Goal: Book appointment/travel/reservation

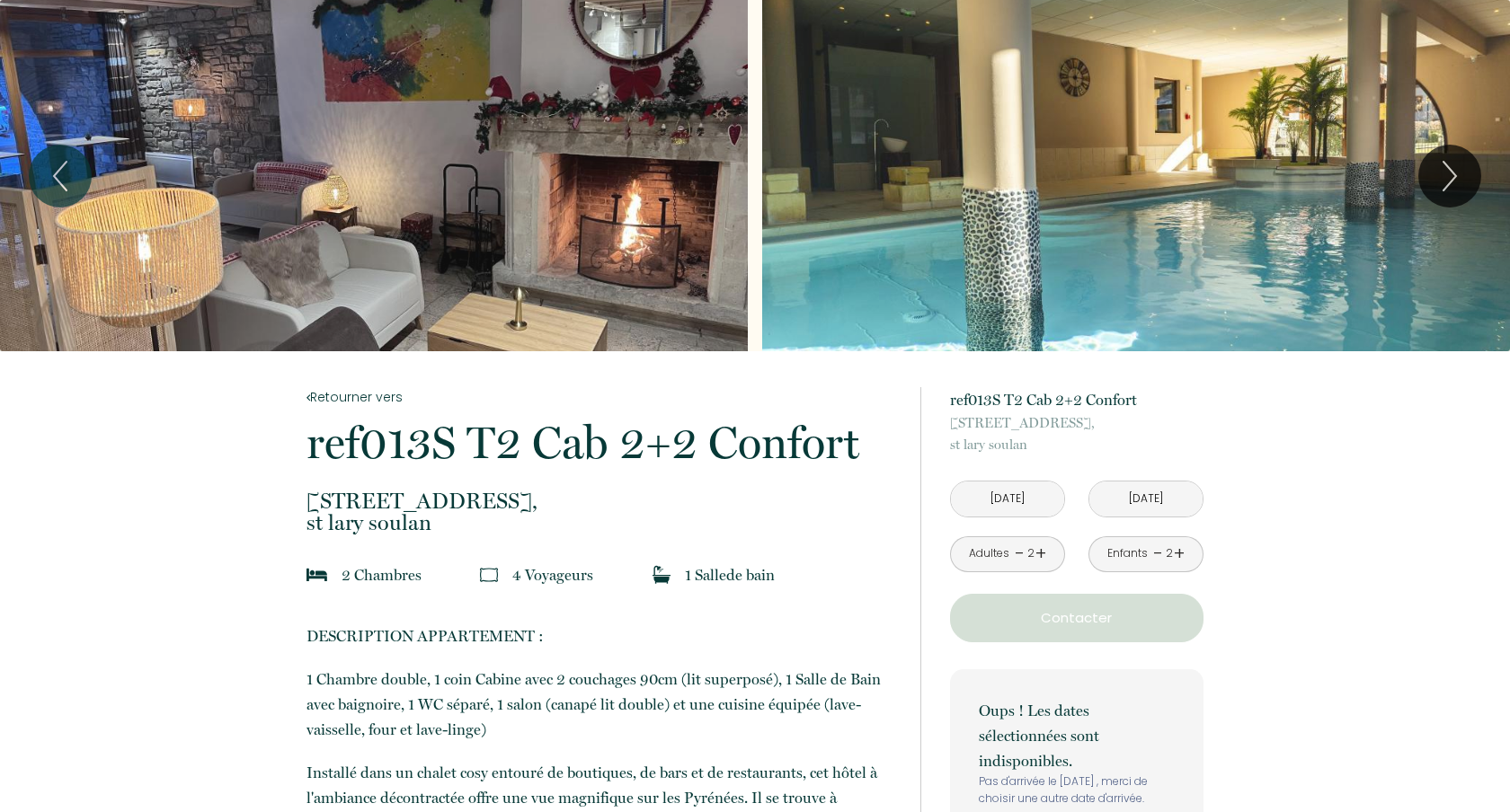
click at [1031, 498] on input "[DATE]" at bounding box center [1007, 499] width 113 height 35
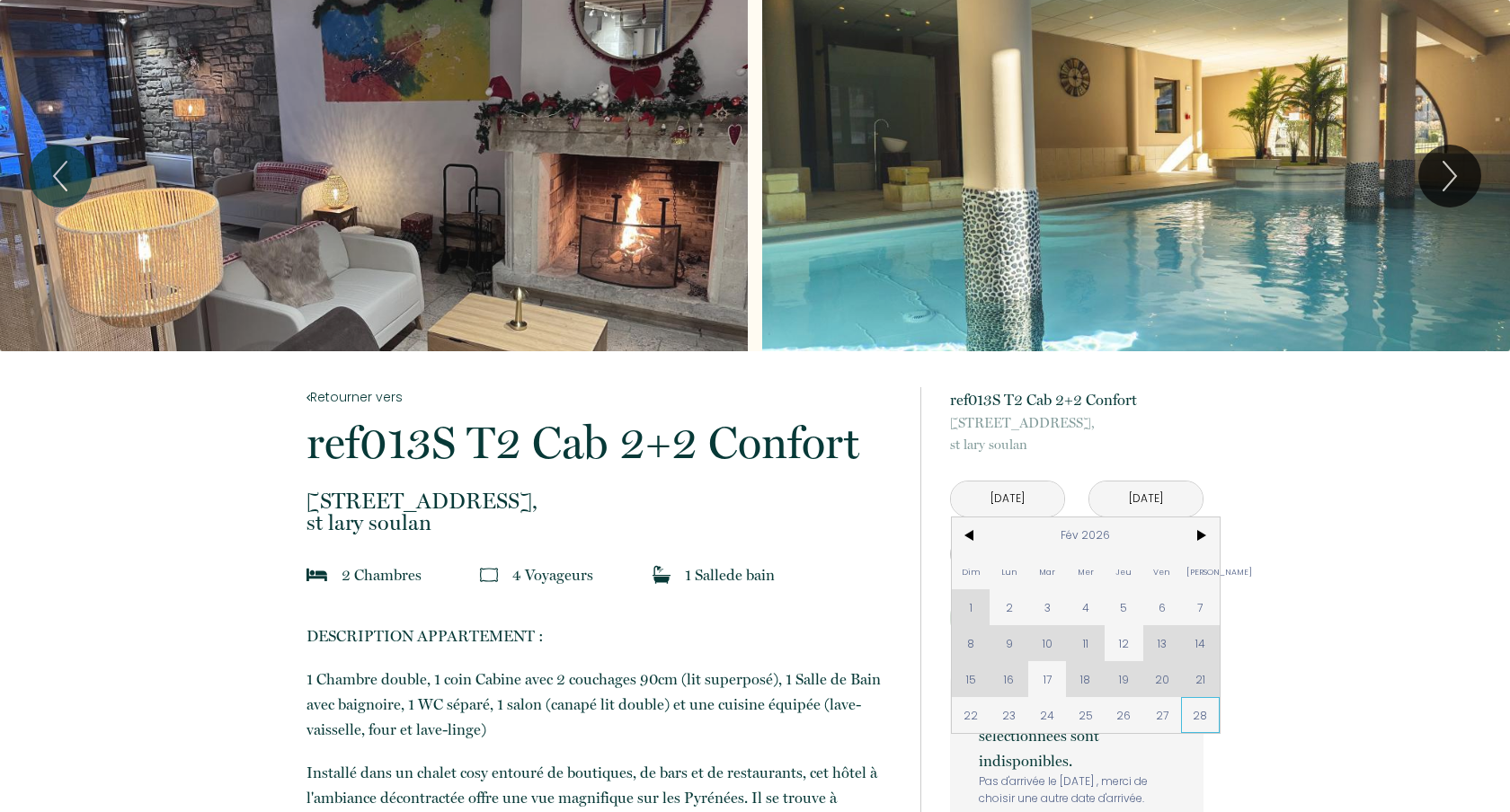
click at [1196, 712] on span "28" at bounding box center [1201, 716] width 39 height 36
type input "[DATE]"
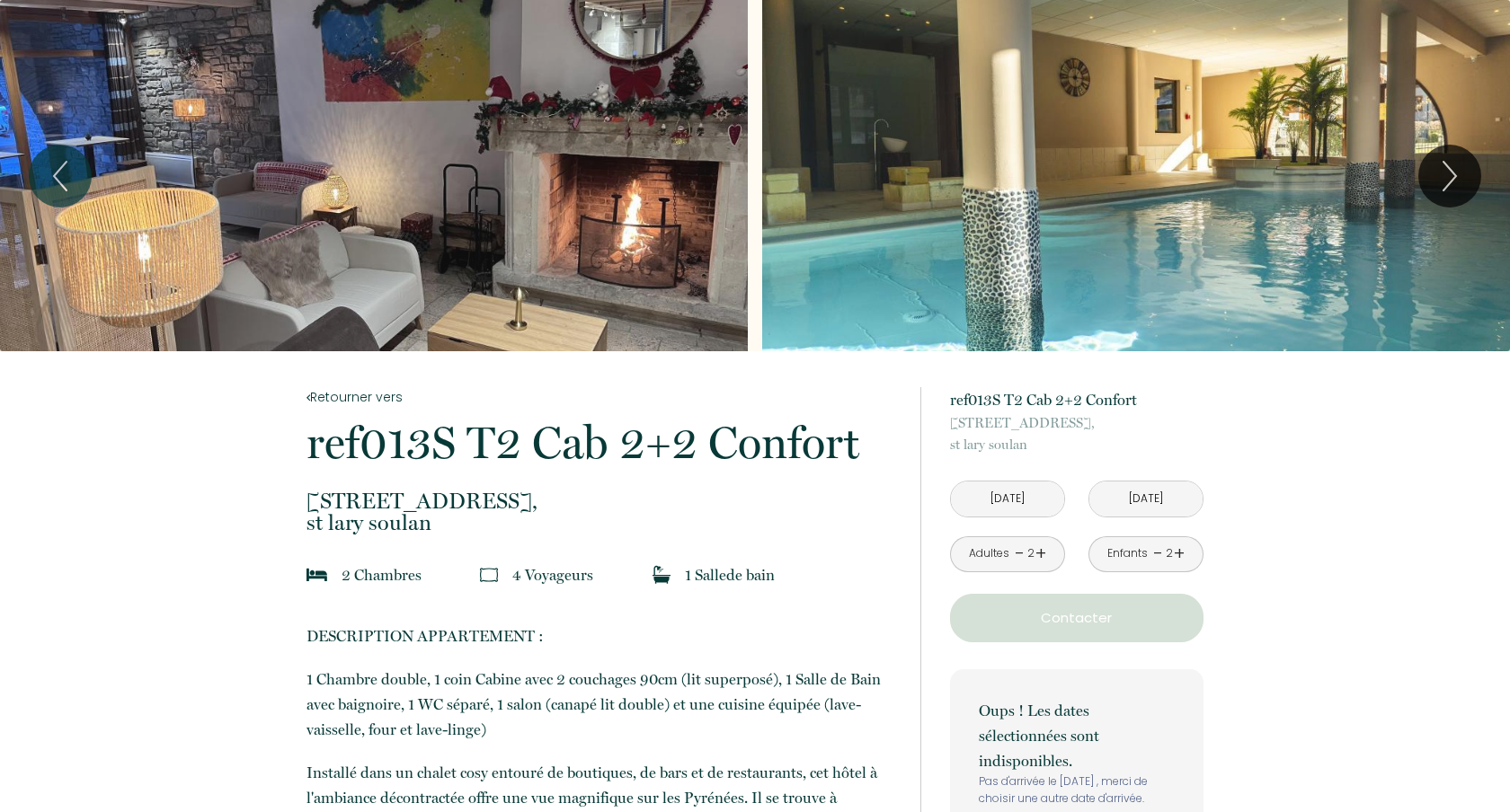
click at [1044, 509] on input "[DATE]" at bounding box center [1007, 499] width 113 height 35
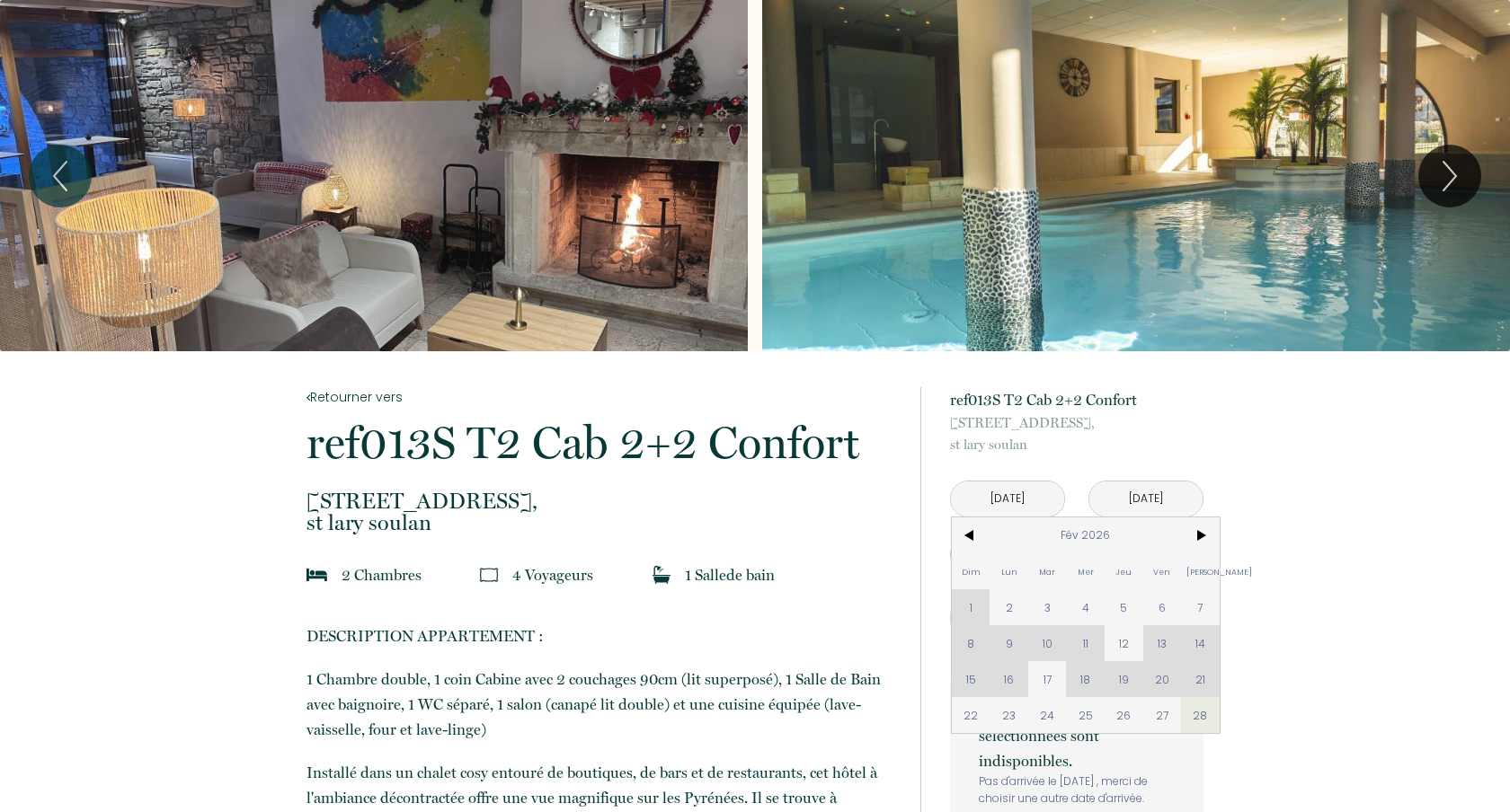
drag, startPoint x: 1162, startPoint y: 715, endPoint x: 1162, endPoint y: 532, distance: 183.0
click at [1162, 715] on span "27" at bounding box center [1162, 716] width 39 height 36
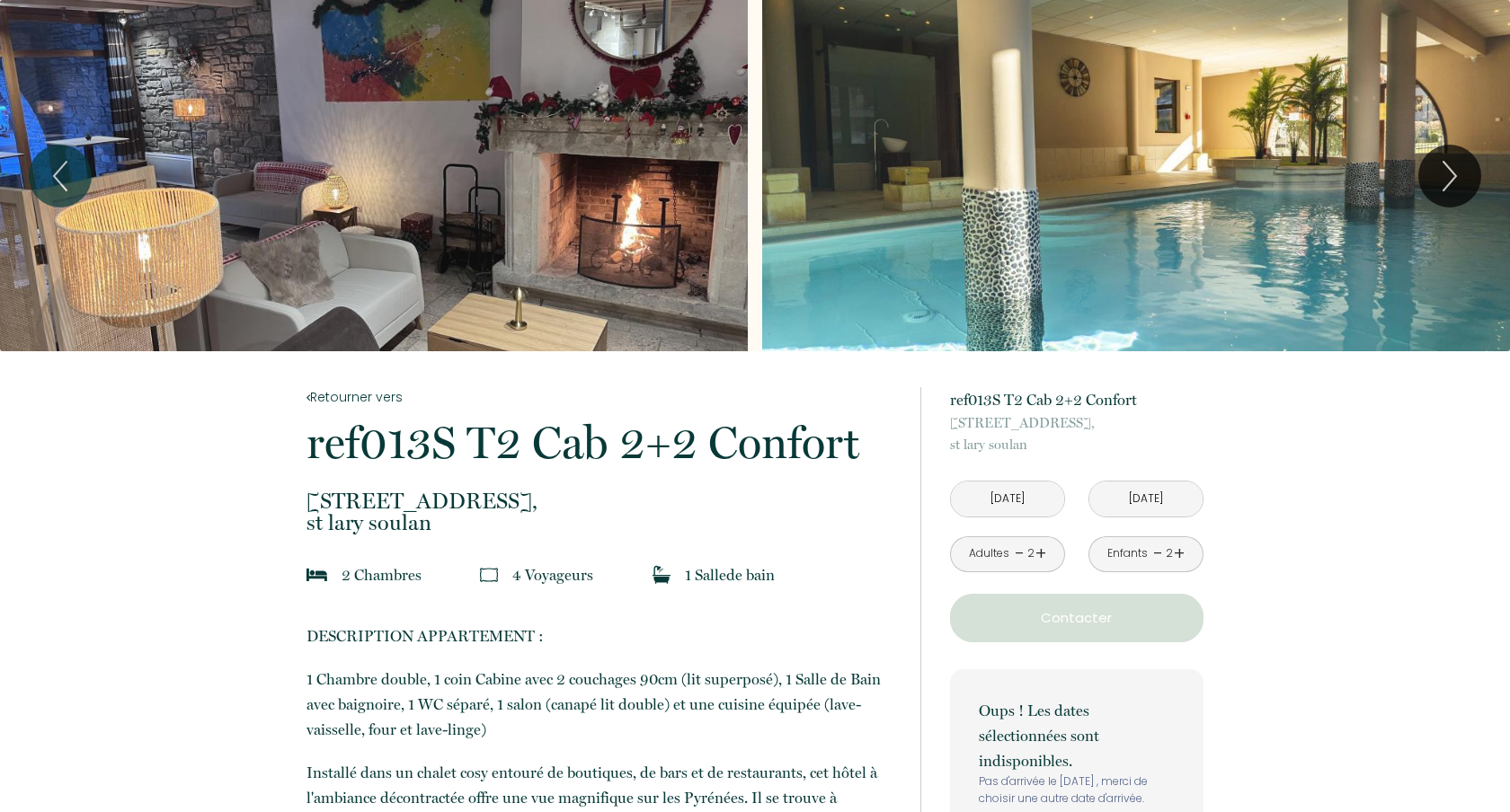
type input "[DATE]"
click at [1153, 497] on input "[DATE]" at bounding box center [1146, 499] width 113 height 35
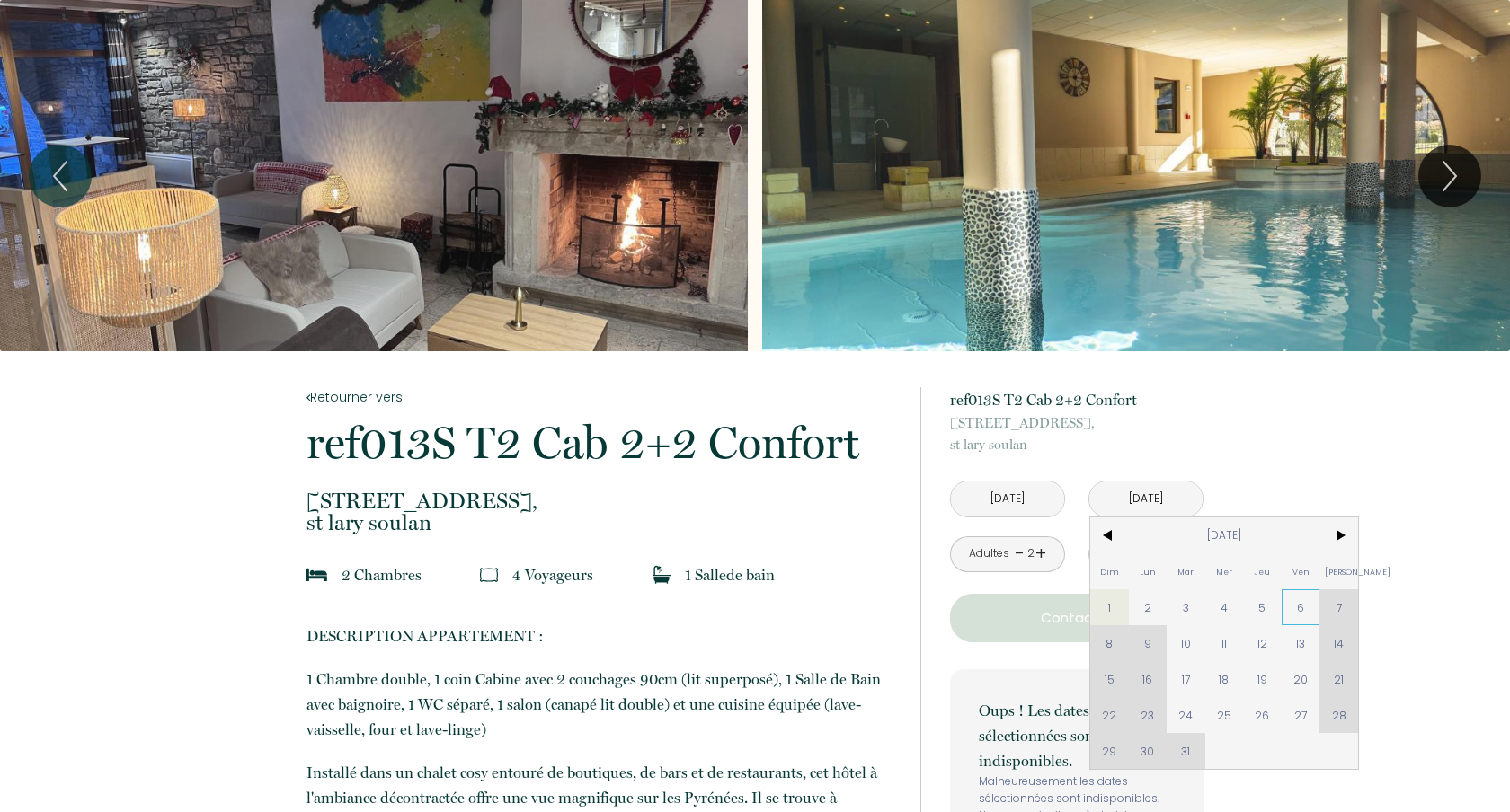
click at [1306, 618] on span "6" at bounding box center [1301, 608] width 39 height 36
type input "[DATE]"
